Goal: Navigation & Orientation: Find specific page/section

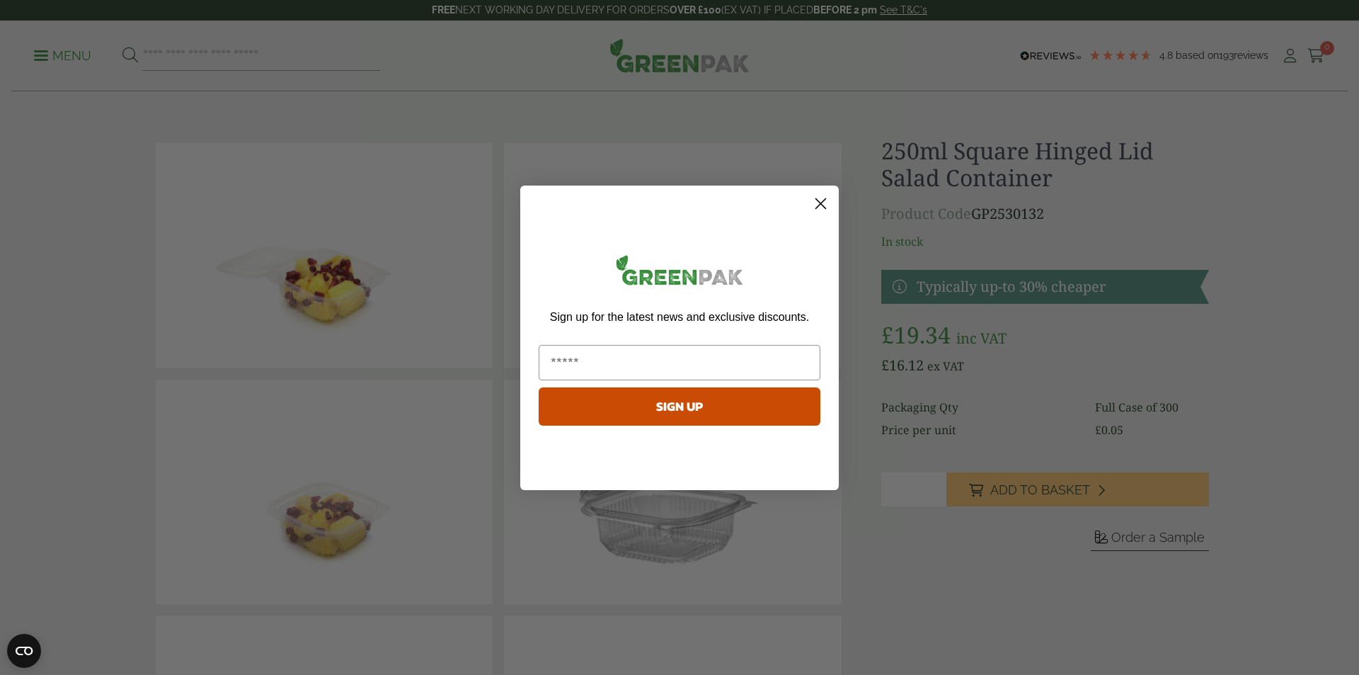
click at [823, 206] on circle "Close dialog" at bounding box center [820, 202] width 23 height 23
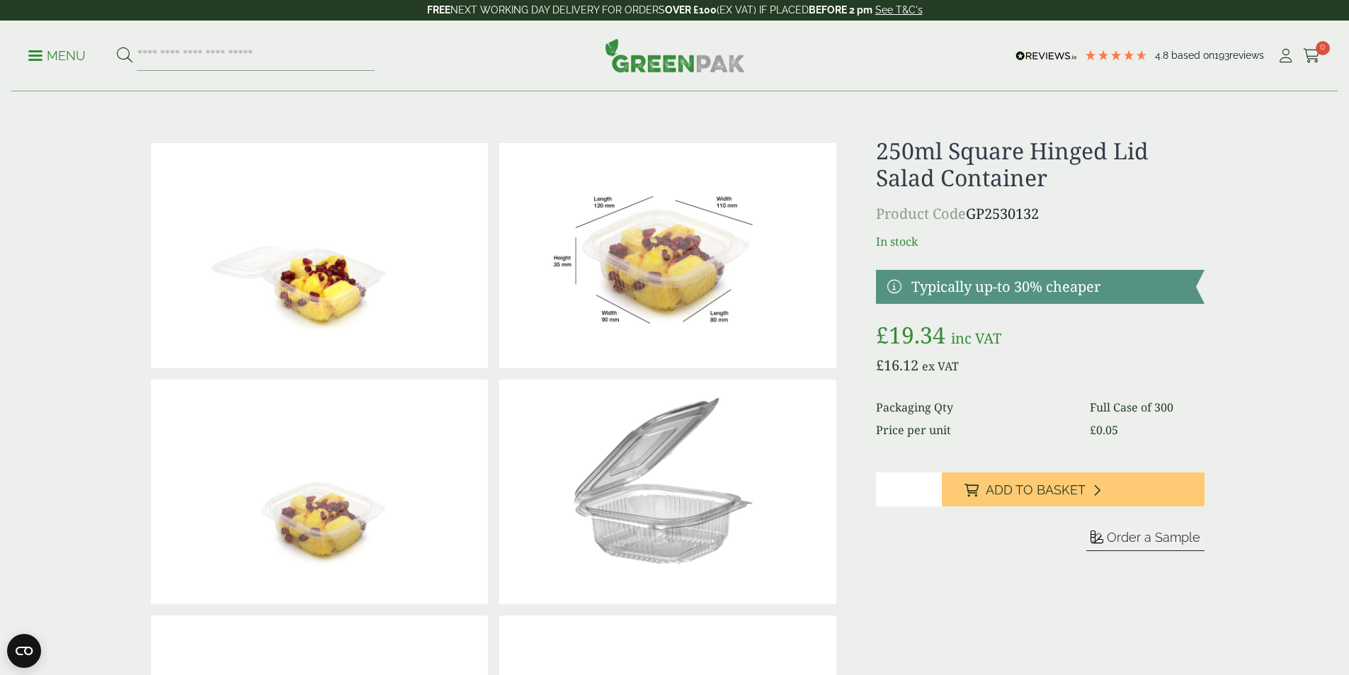
click at [57, 49] on p "Menu" at bounding box center [56, 55] width 57 height 17
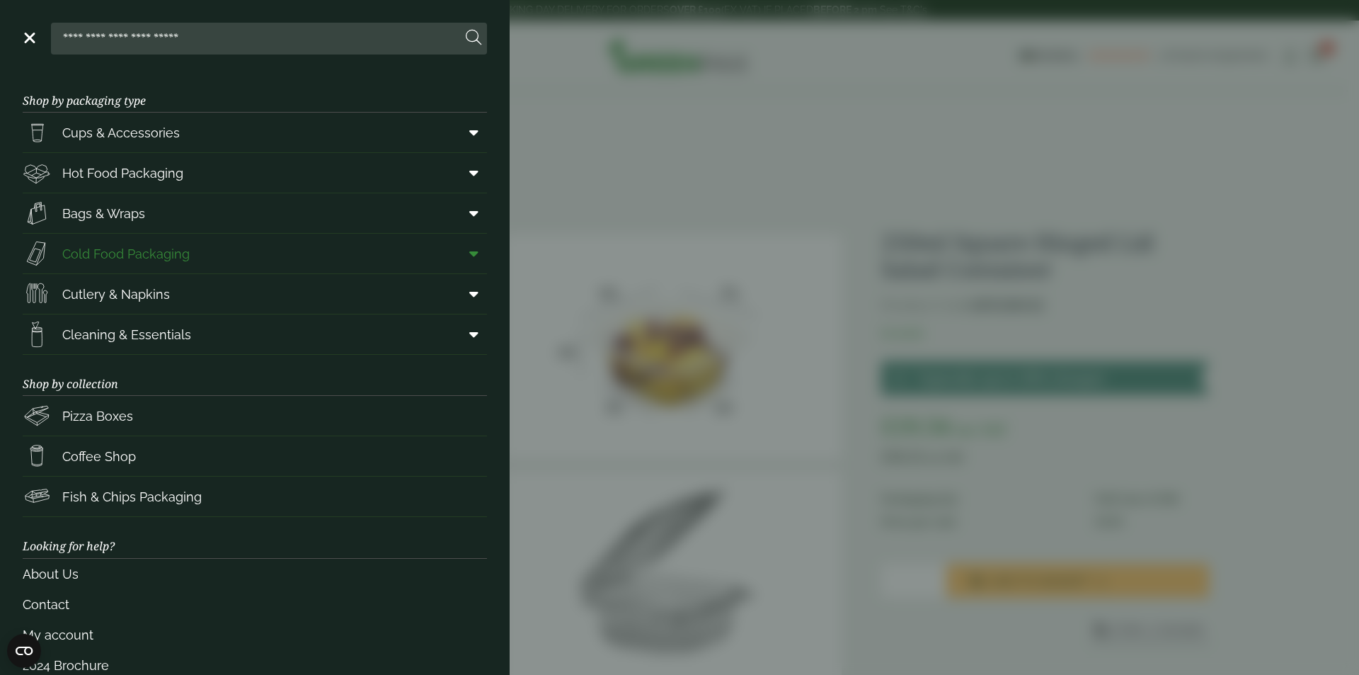
click at [471, 256] on span at bounding box center [471, 253] width 32 height 27
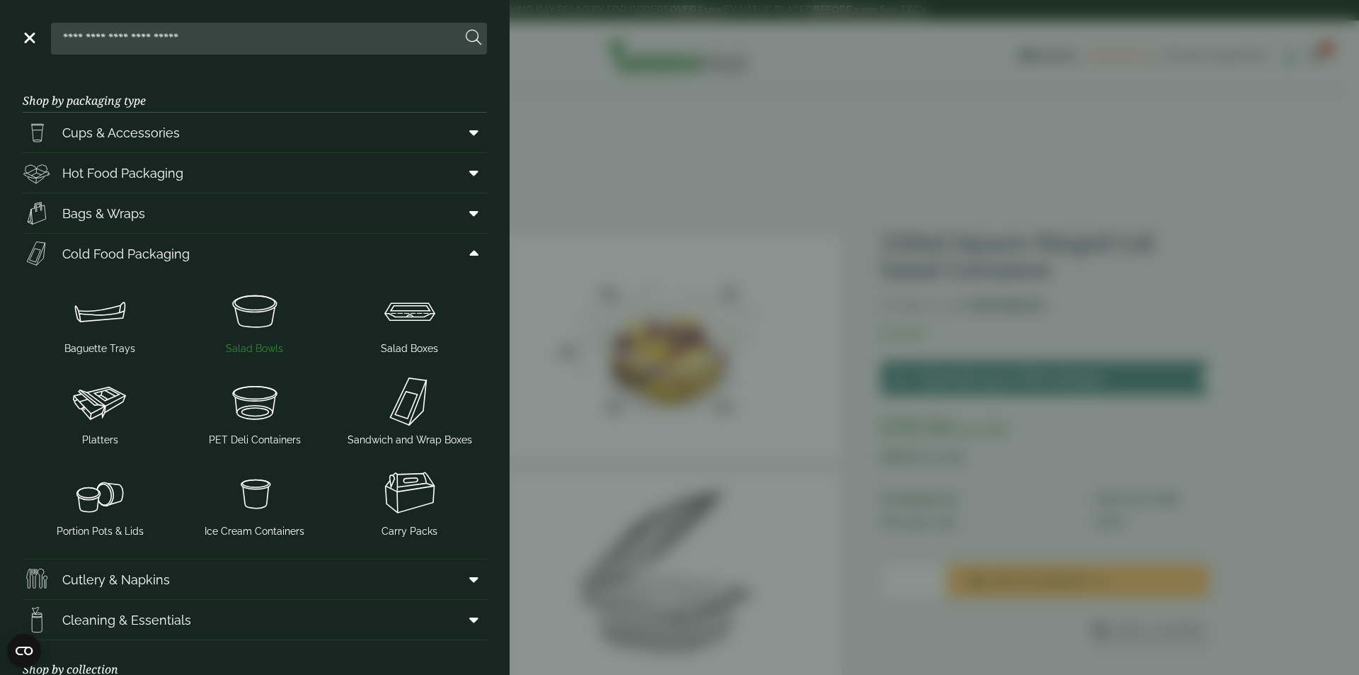
click at [246, 306] on img at bounding box center [255, 310] width 144 height 57
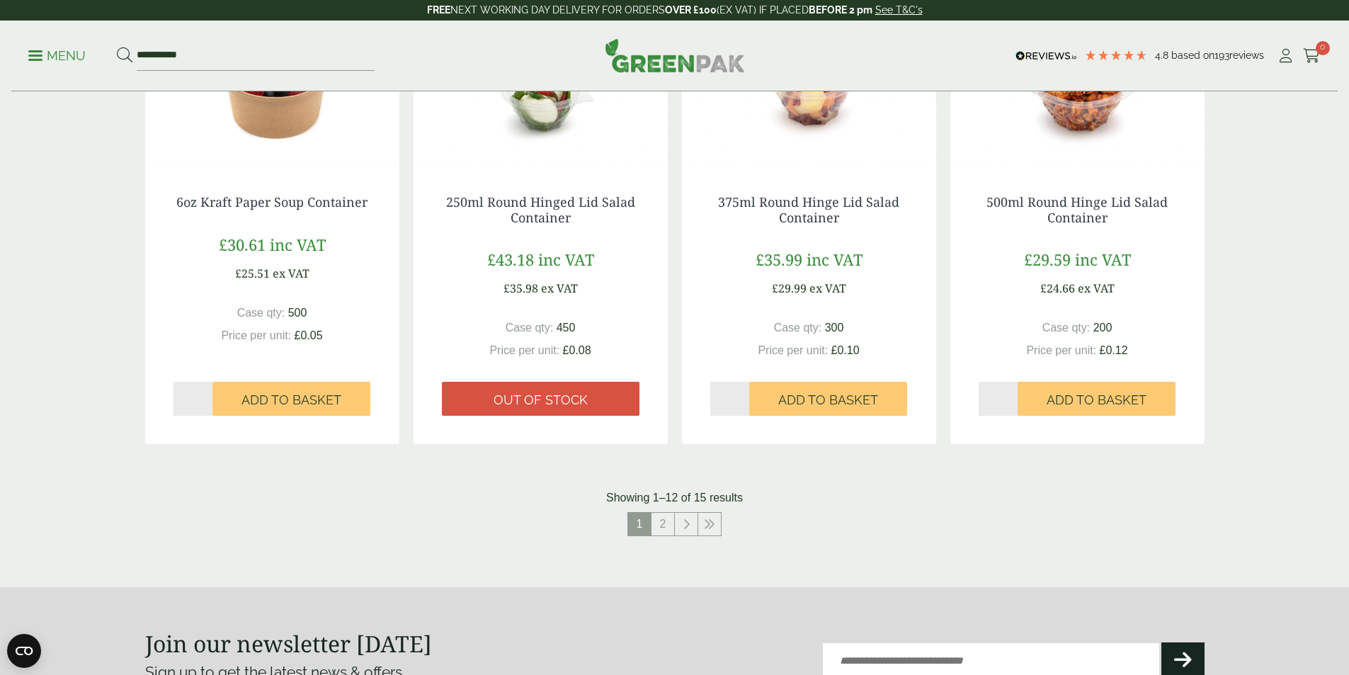
scroll to position [1345, 0]
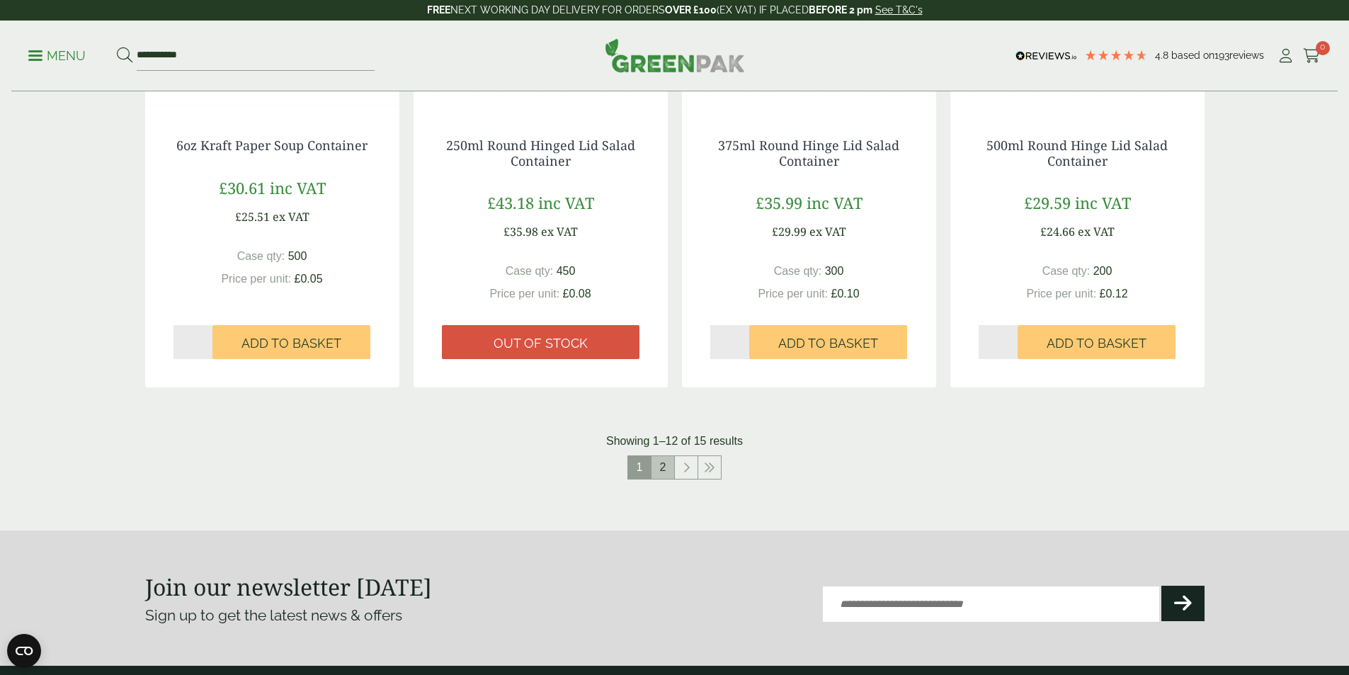
click at [664, 464] on link "2" at bounding box center [662, 467] width 23 height 23
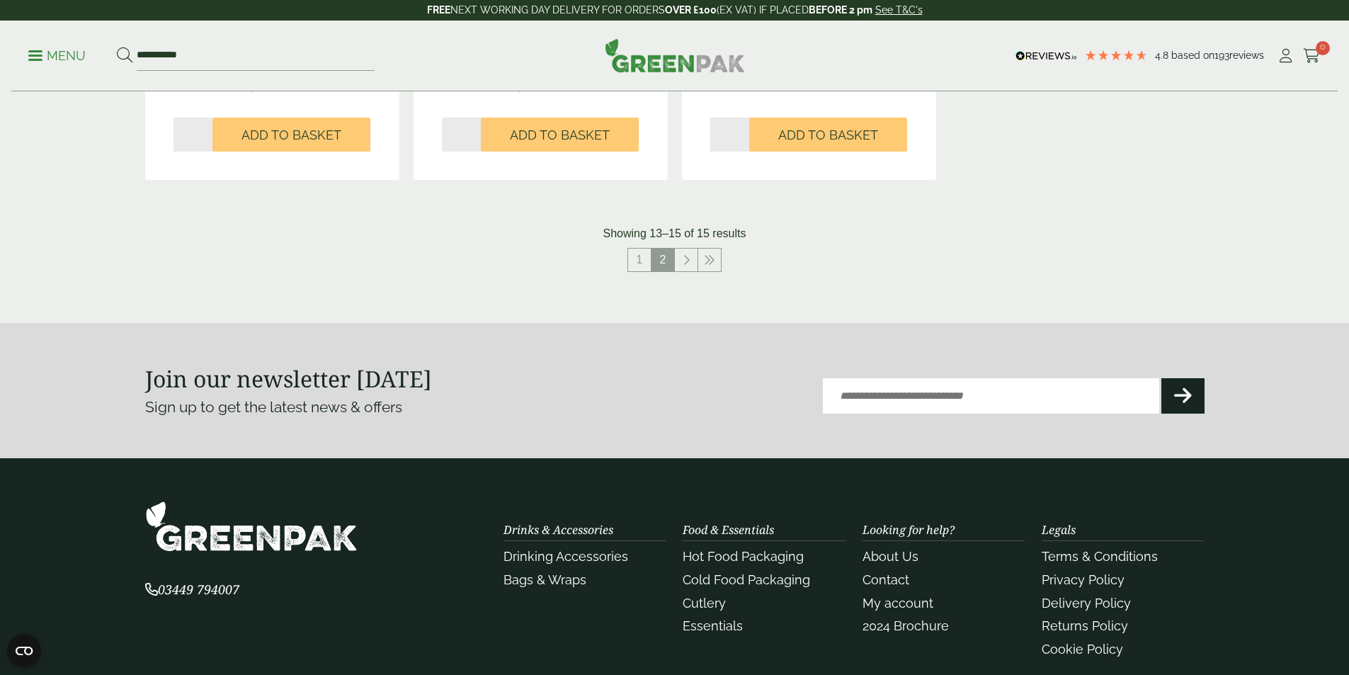
scroll to position [637, 0]
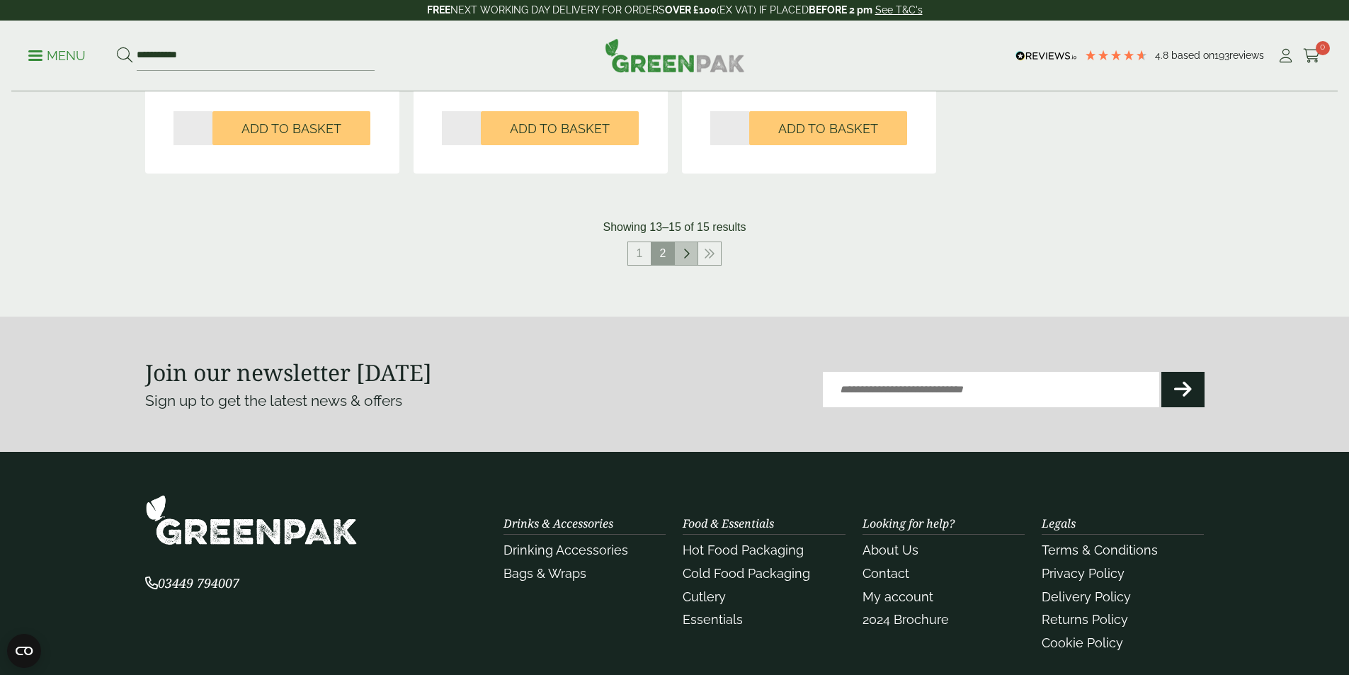
click at [685, 253] on icon at bounding box center [685, 253] width 7 height 11
